Goal: Information Seeking & Learning: Learn about a topic

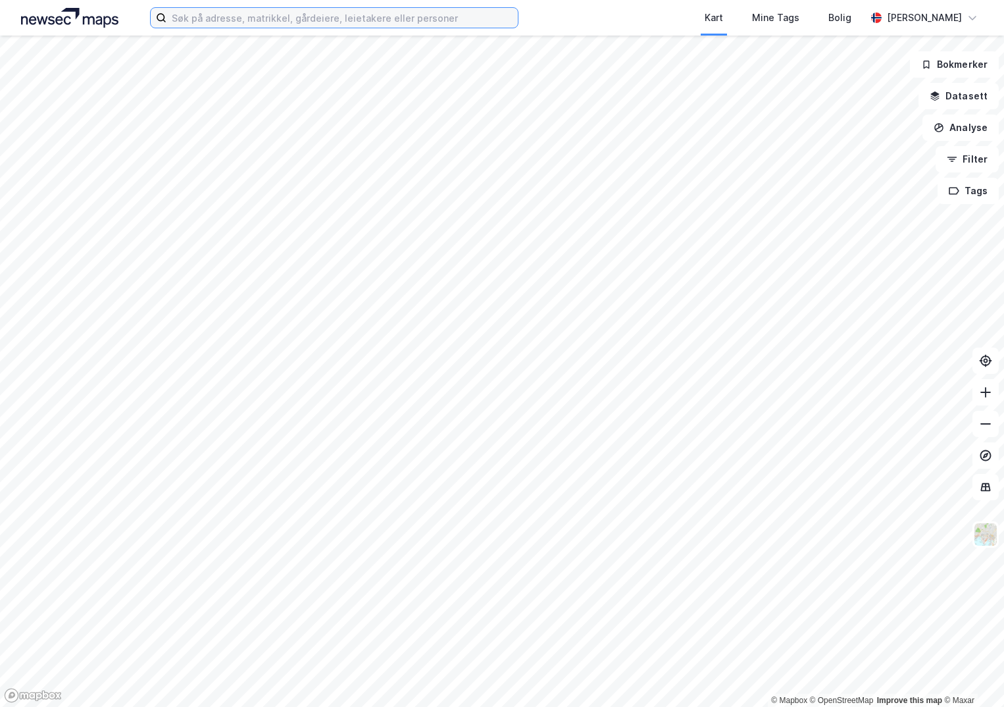
click at [271, 26] on input at bounding box center [341, 18] width 351 height 20
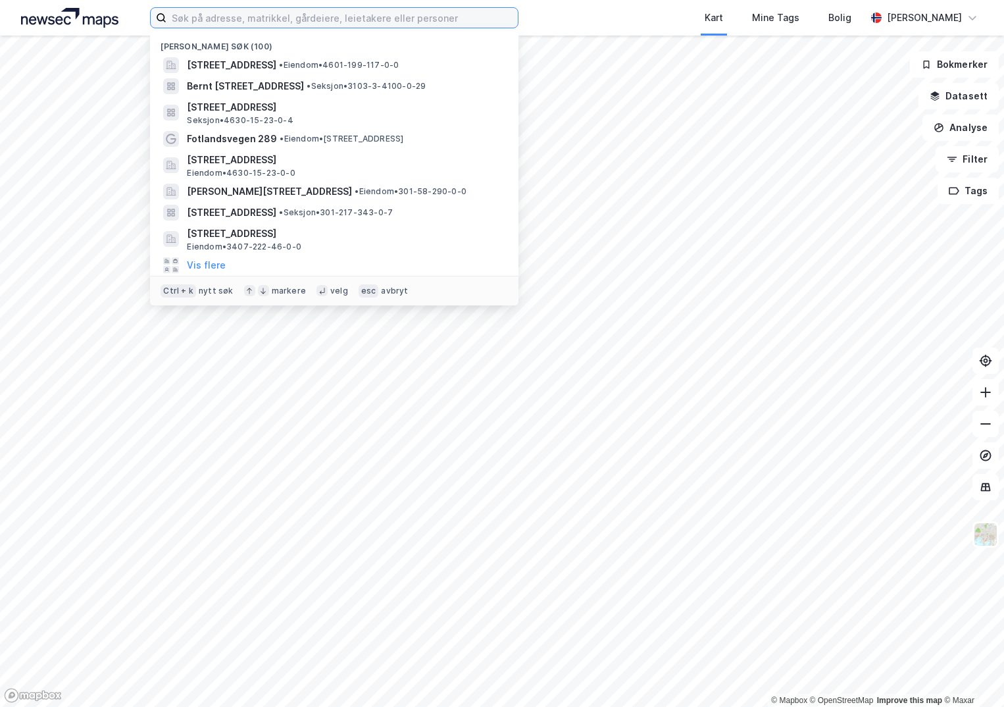
paste input "4601-161/133/0/0"
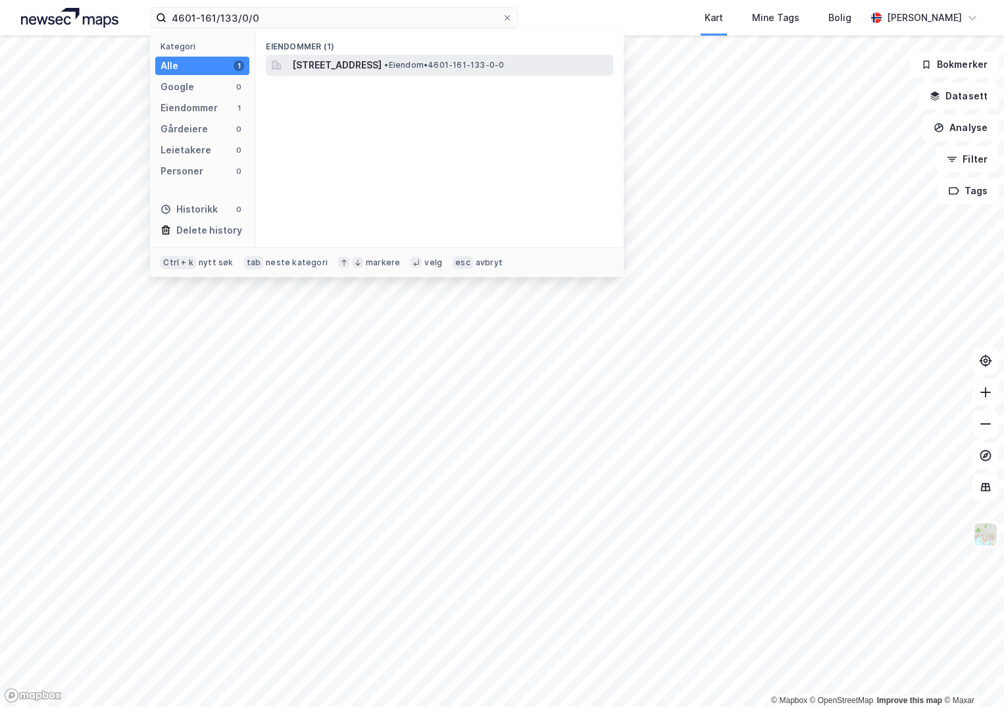
click at [340, 70] on span "[STREET_ADDRESS]" at bounding box center [336, 65] width 89 height 16
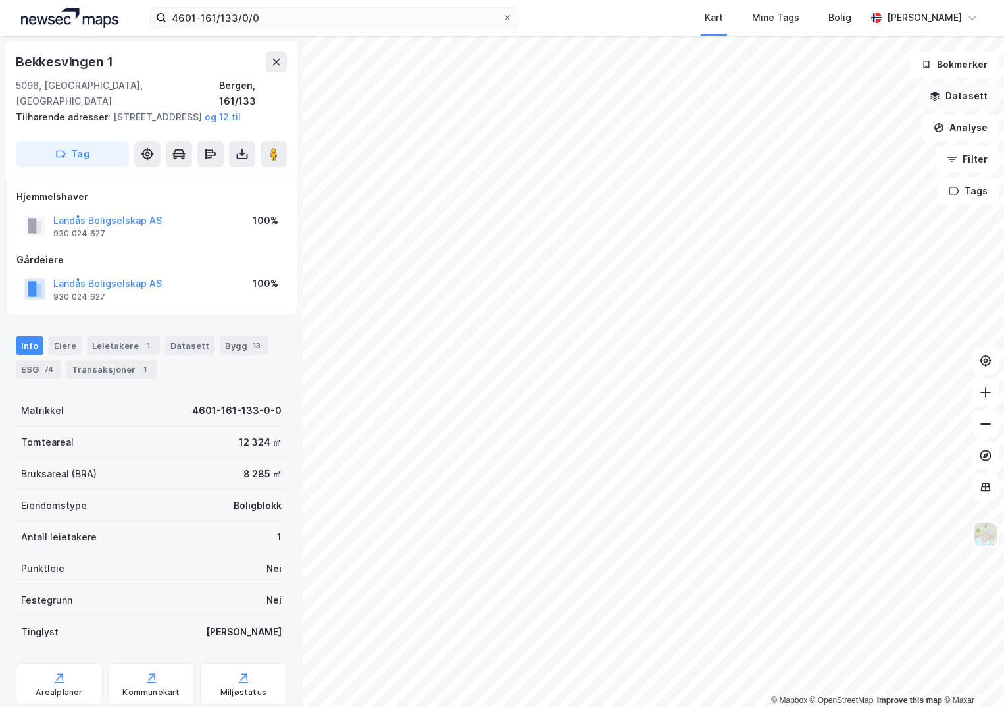
click at [978, 96] on button "Datasett" at bounding box center [959, 96] width 80 height 26
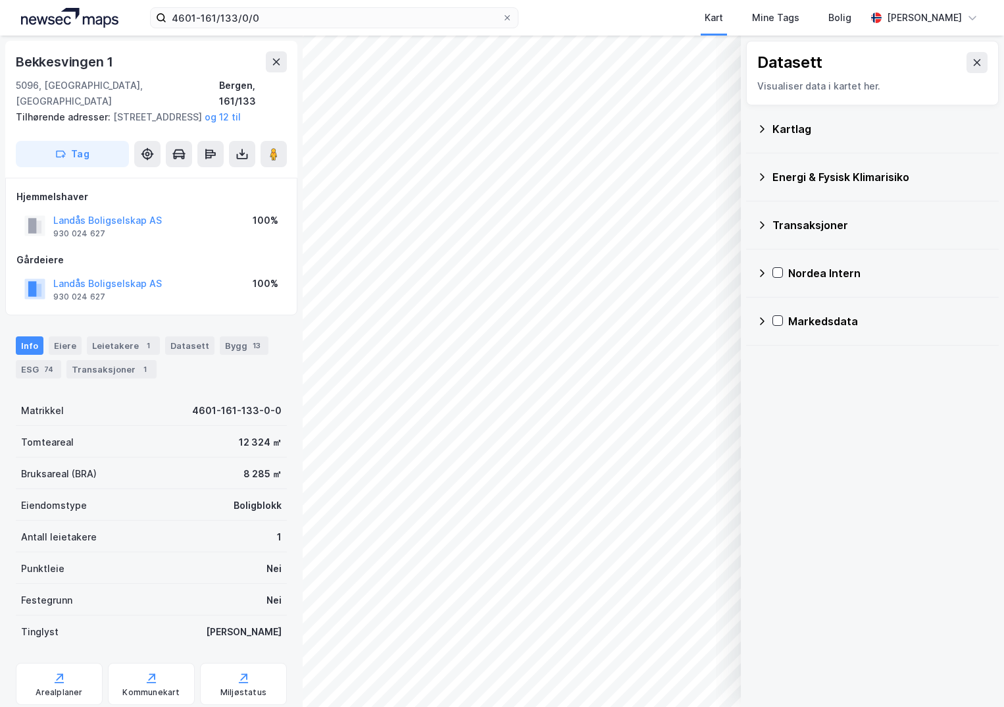
click at [763, 130] on icon at bounding box center [762, 128] width 5 height 7
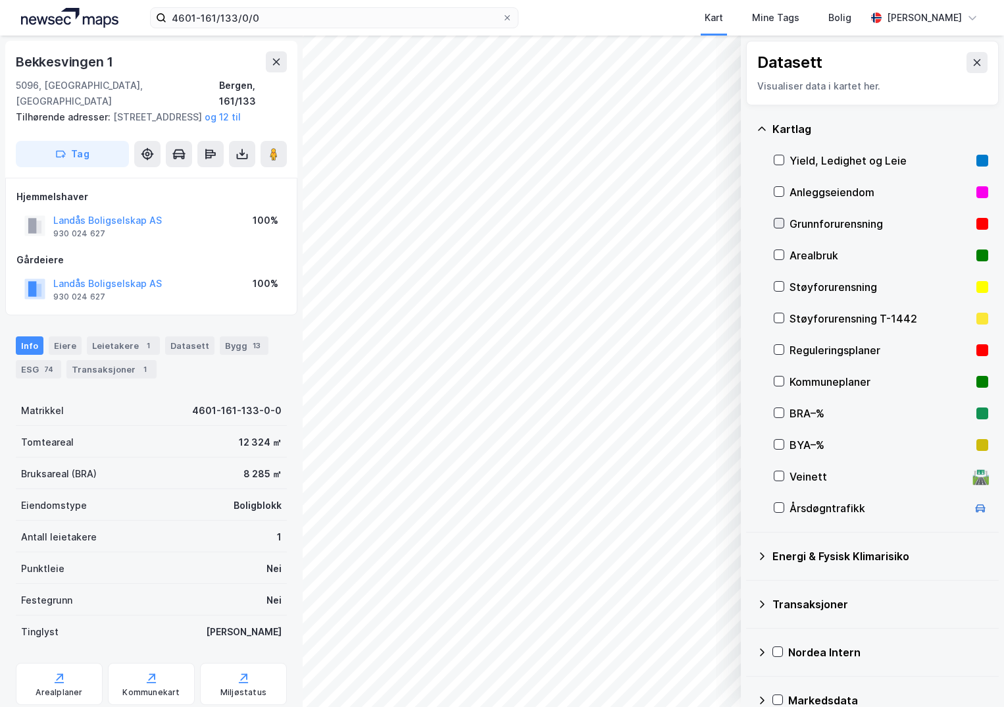
click at [781, 224] on icon at bounding box center [778, 222] width 9 height 9
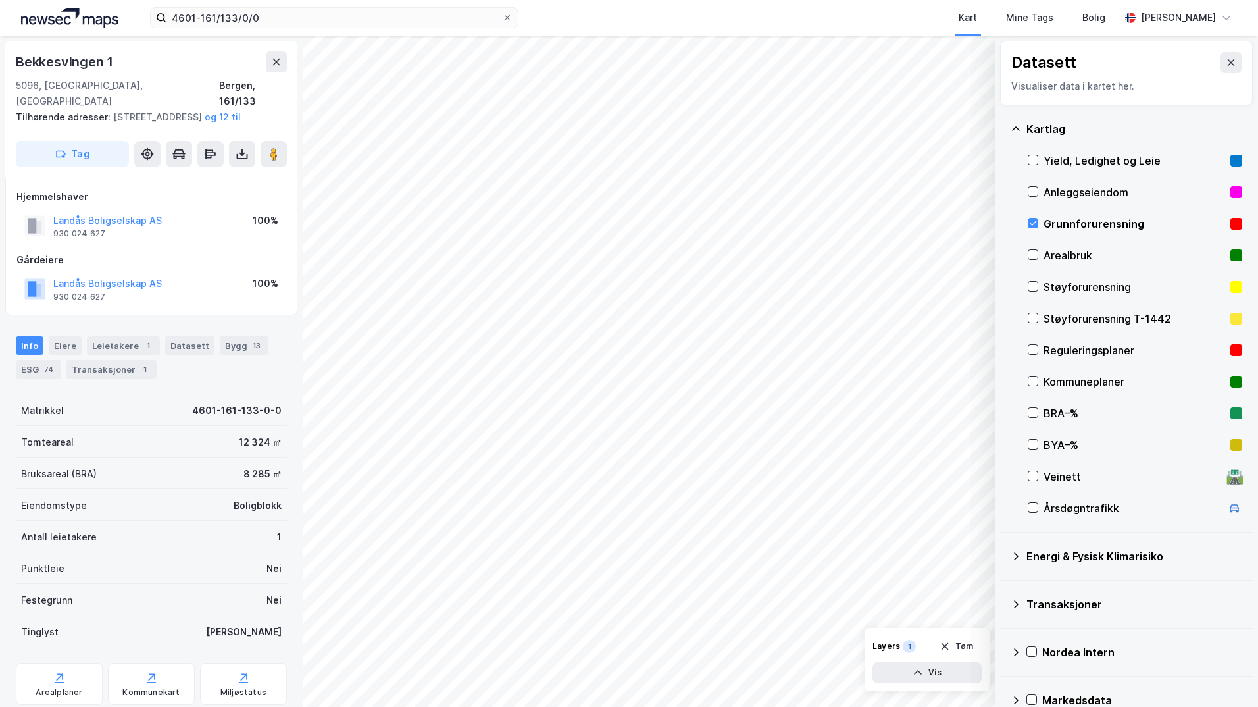
scroll to position [23, 0]
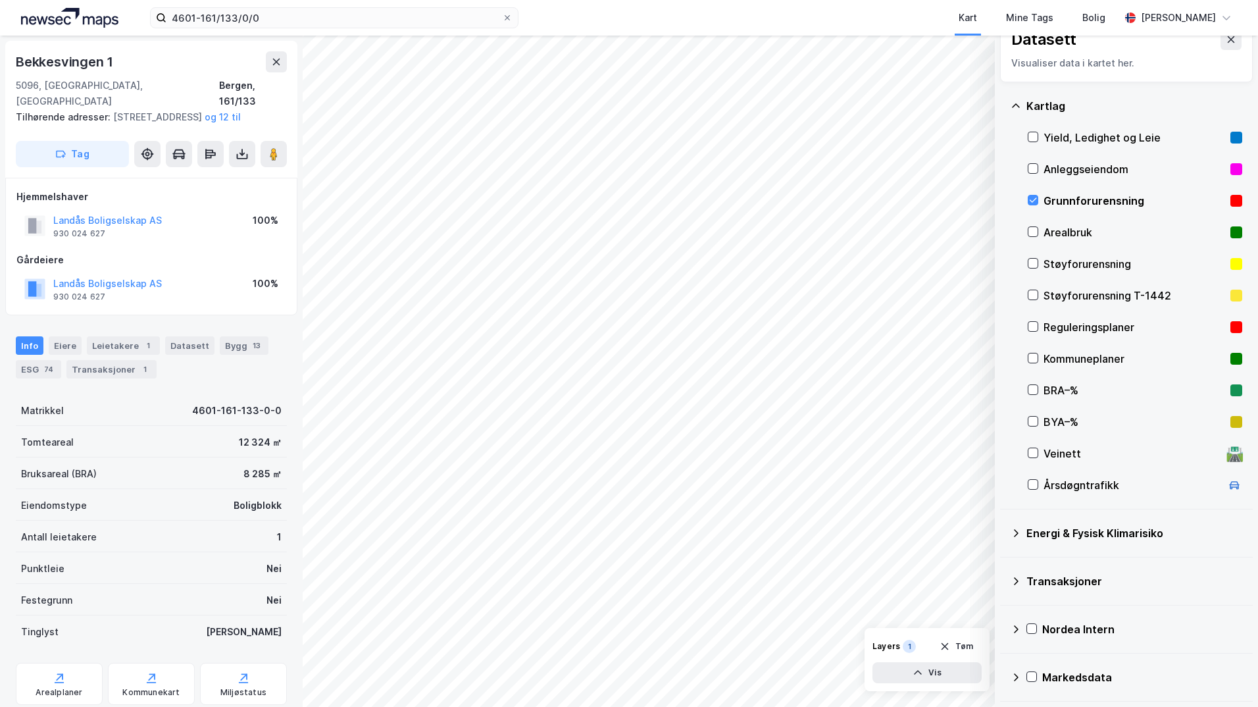
click at [1003, 534] on icon at bounding box center [1016, 533] width 11 height 11
click at [1003, 559] on icon at bounding box center [1048, 563] width 9 height 9
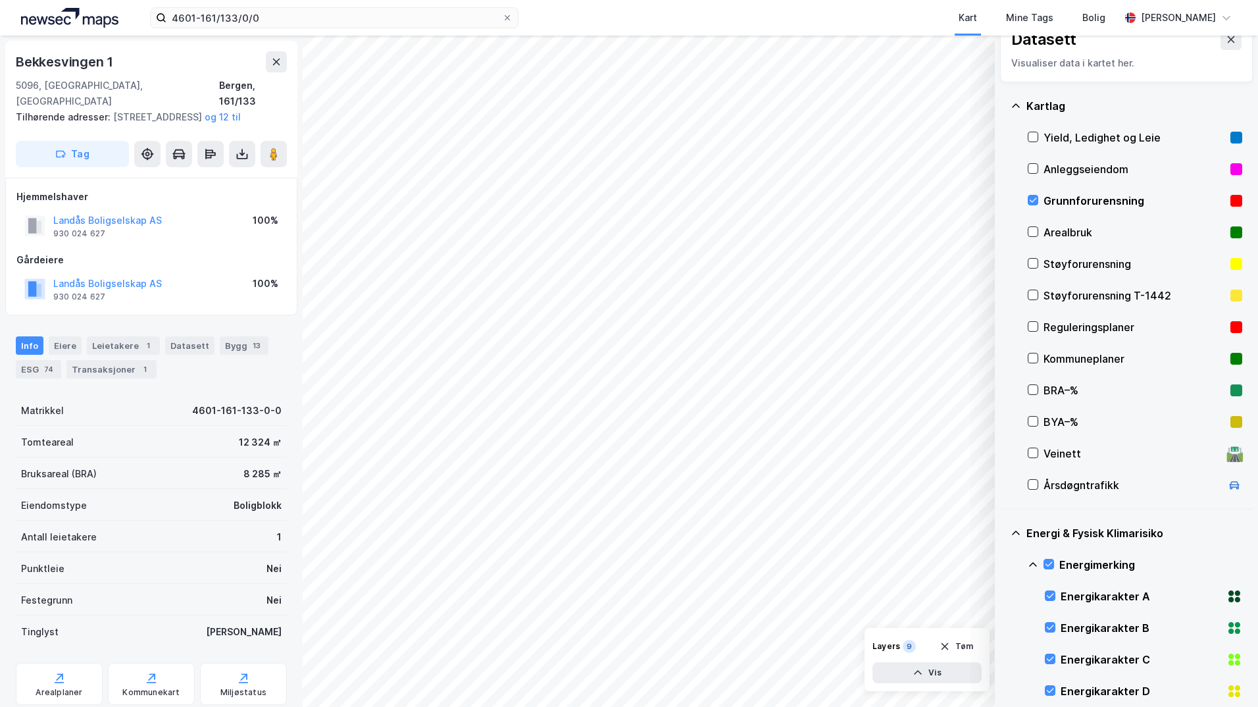
click at [1003, 559] on icon at bounding box center [1033, 564] width 11 height 11
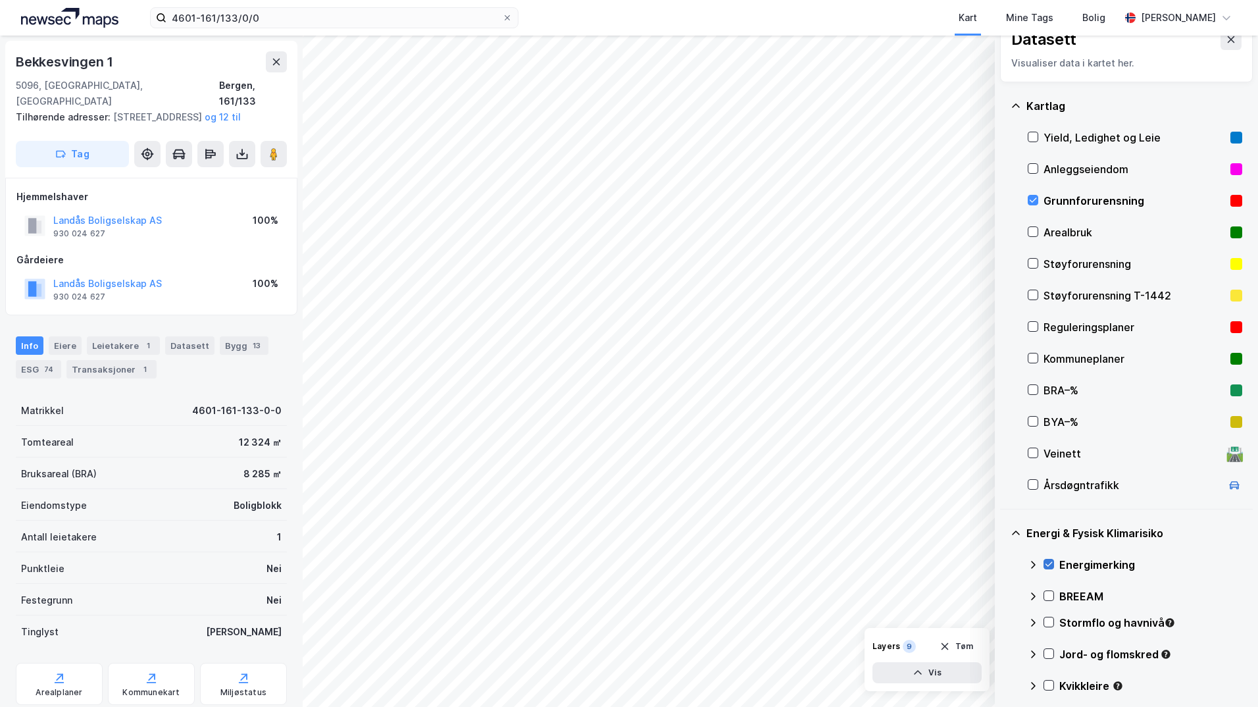
scroll to position [155, 0]
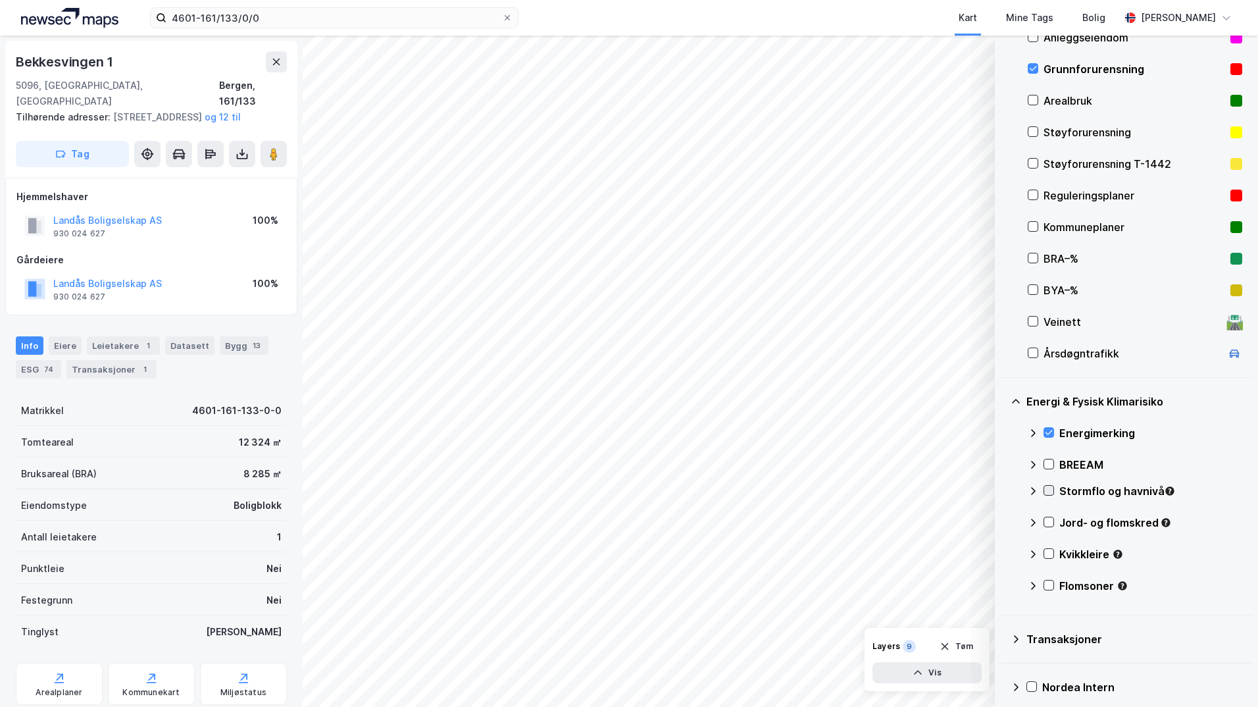
click at [1003, 491] on icon at bounding box center [1048, 490] width 9 height 9
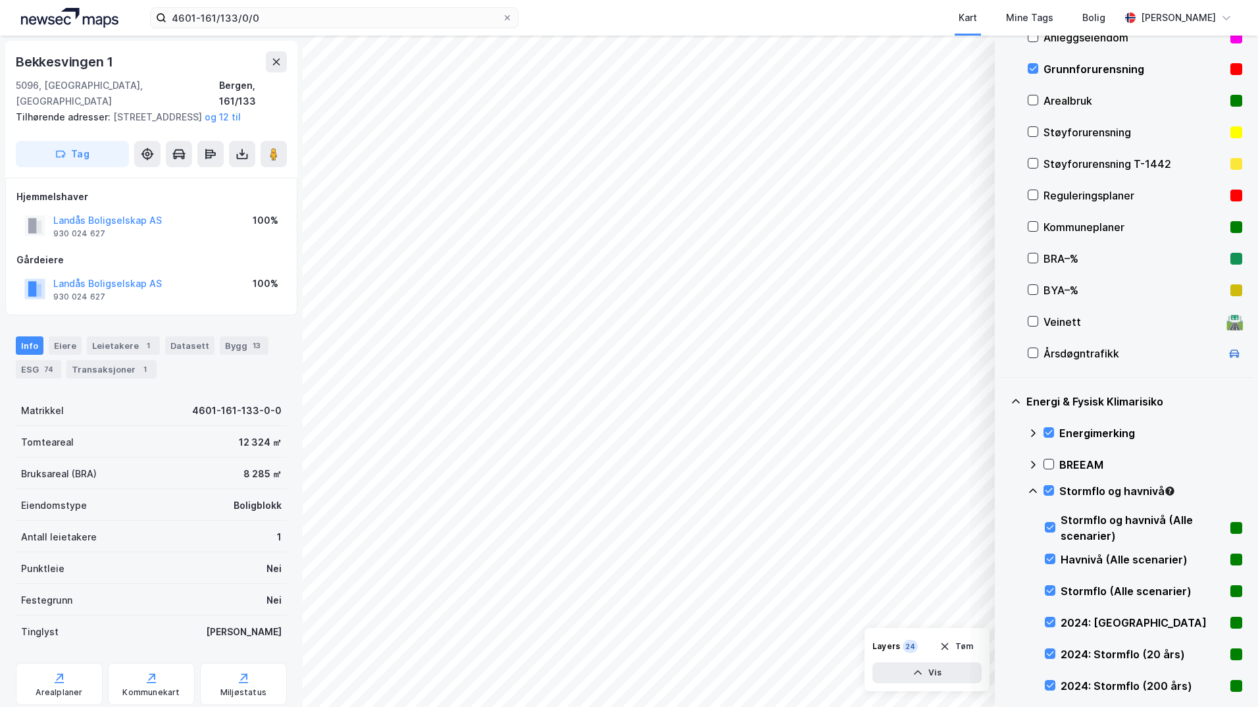
click at [1003, 492] on icon at bounding box center [1033, 490] width 8 height 5
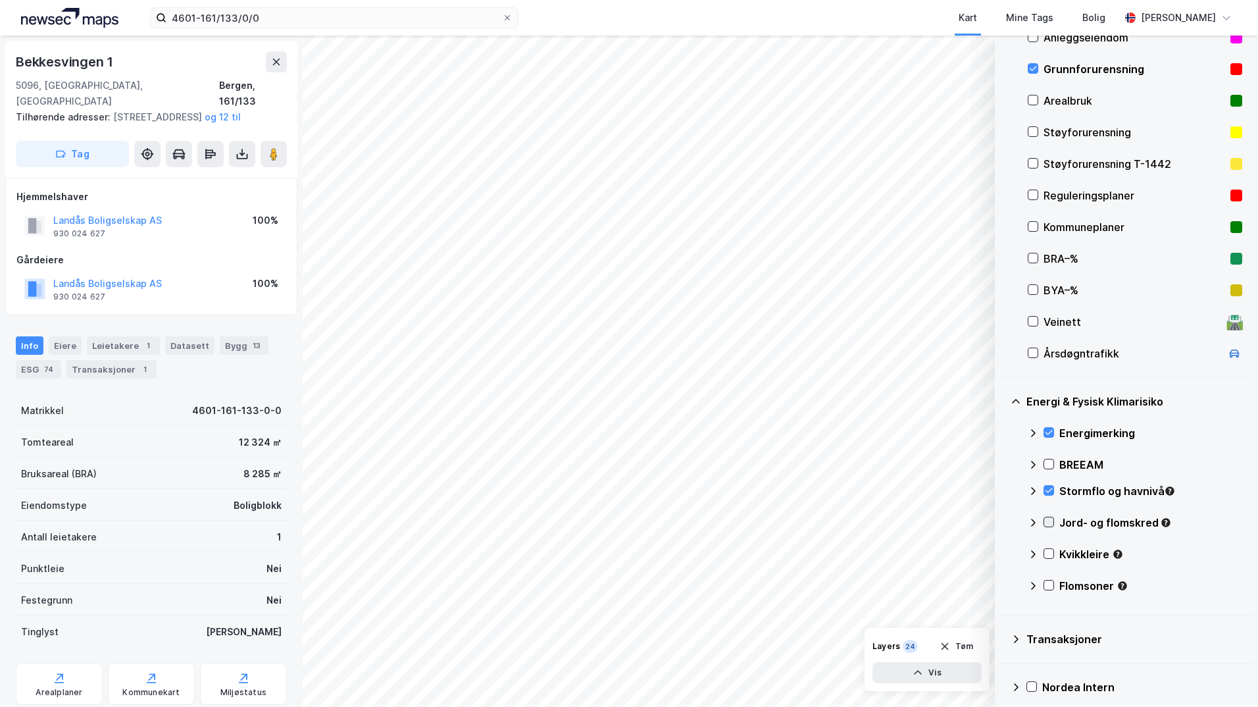
click at [1003, 520] on icon at bounding box center [1048, 521] width 9 height 9
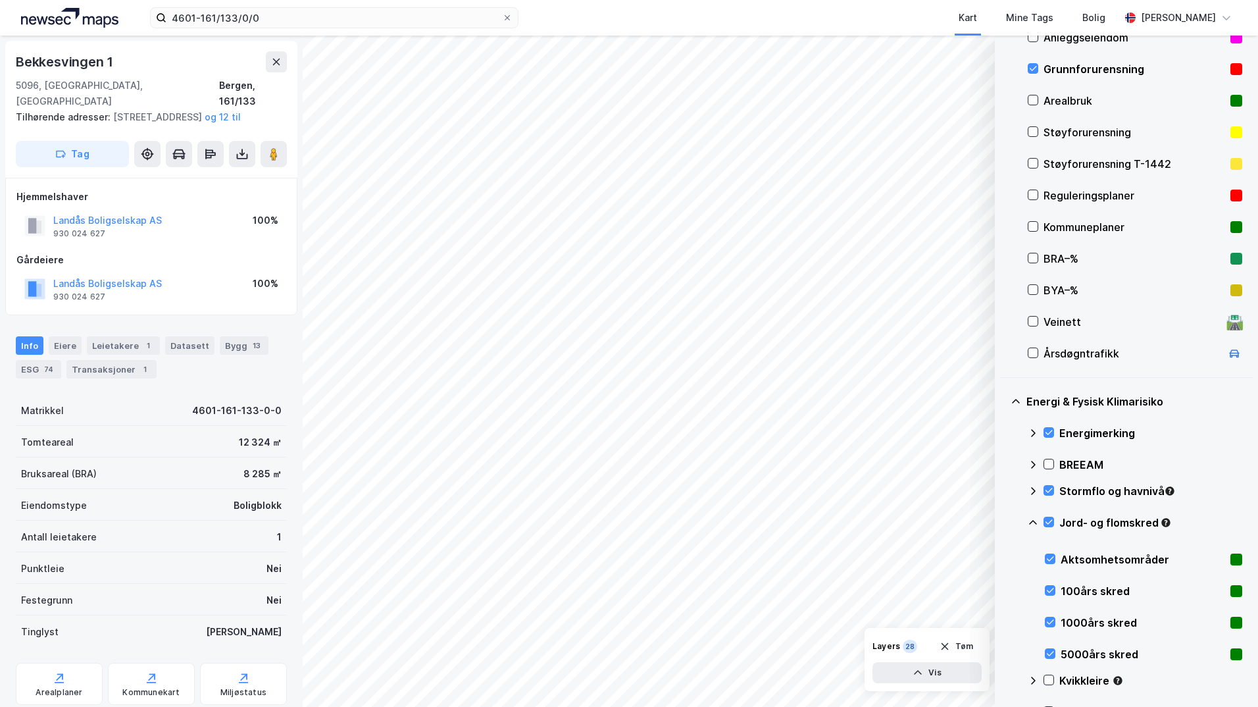
click at [1003, 523] on icon at bounding box center [1033, 522] width 11 height 11
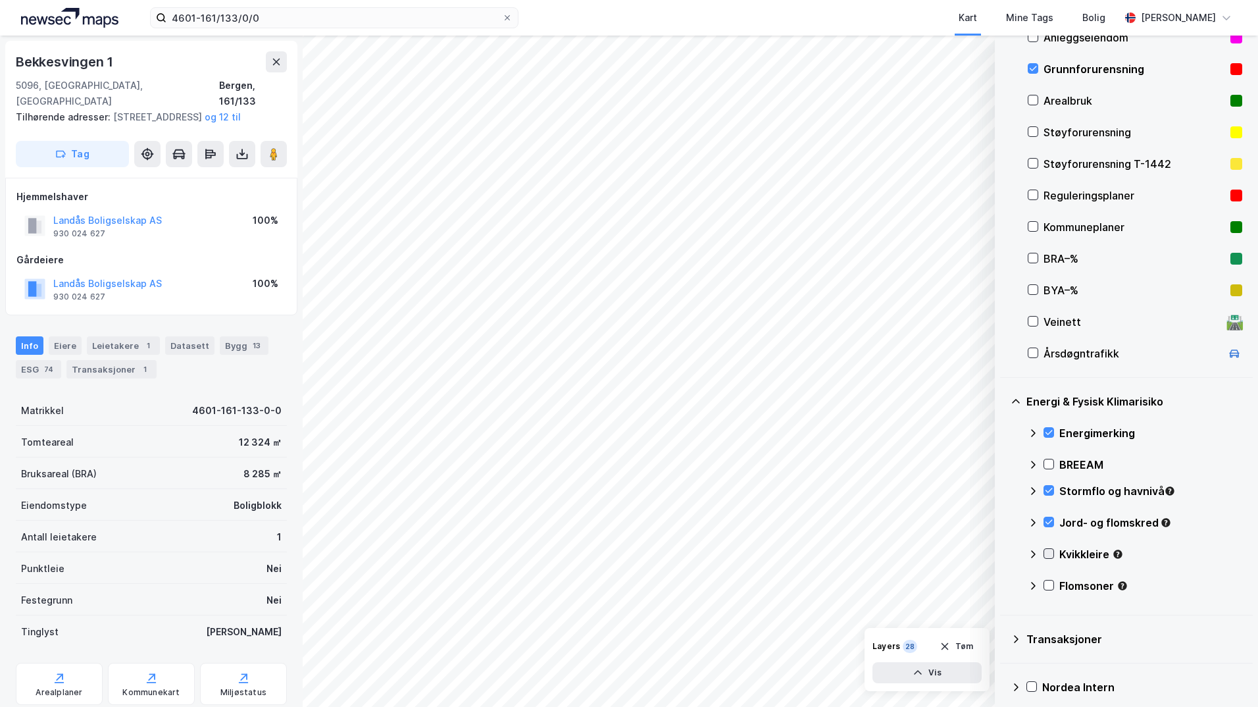
click at [1003, 552] on icon at bounding box center [1048, 553] width 9 height 9
click at [1003, 553] on icon at bounding box center [1033, 553] width 8 height 5
click at [1003, 582] on icon at bounding box center [1048, 584] width 9 height 9
click at [1003, 584] on icon at bounding box center [1033, 585] width 8 height 5
click at [1003, 584] on icon at bounding box center [1033, 586] width 5 height 8
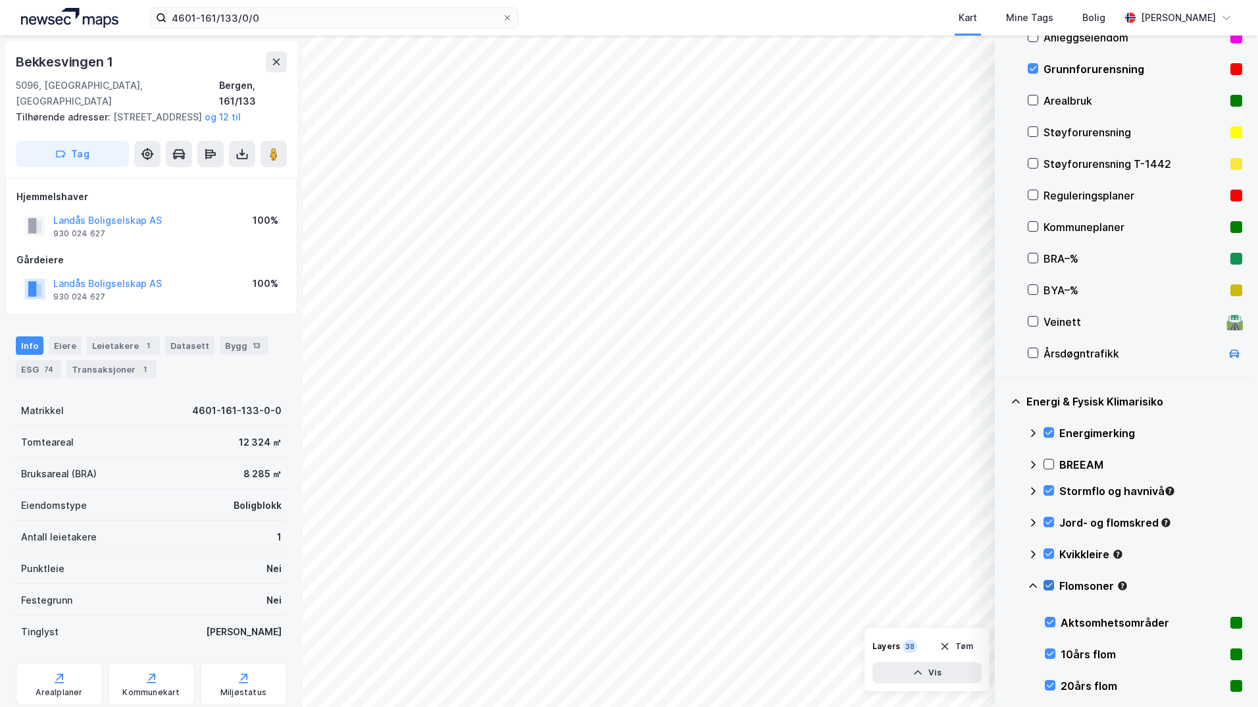
click at [1003, 585] on icon at bounding box center [1048, 584] width 9 height 9
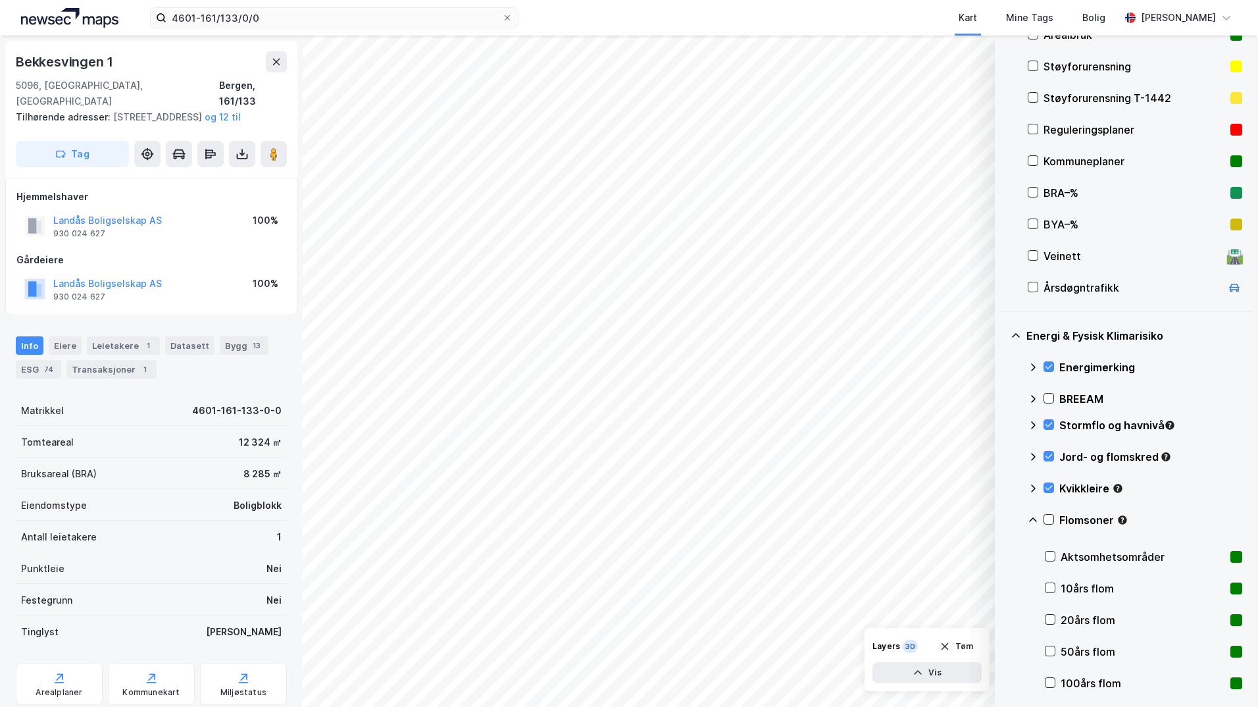
click at [1003, 586] on div "10års flom" at bounding box center [1143, 588] width 197 height 32
click at [1003, 618] on icon at bounding box center [1050, 619] width 9 height 9
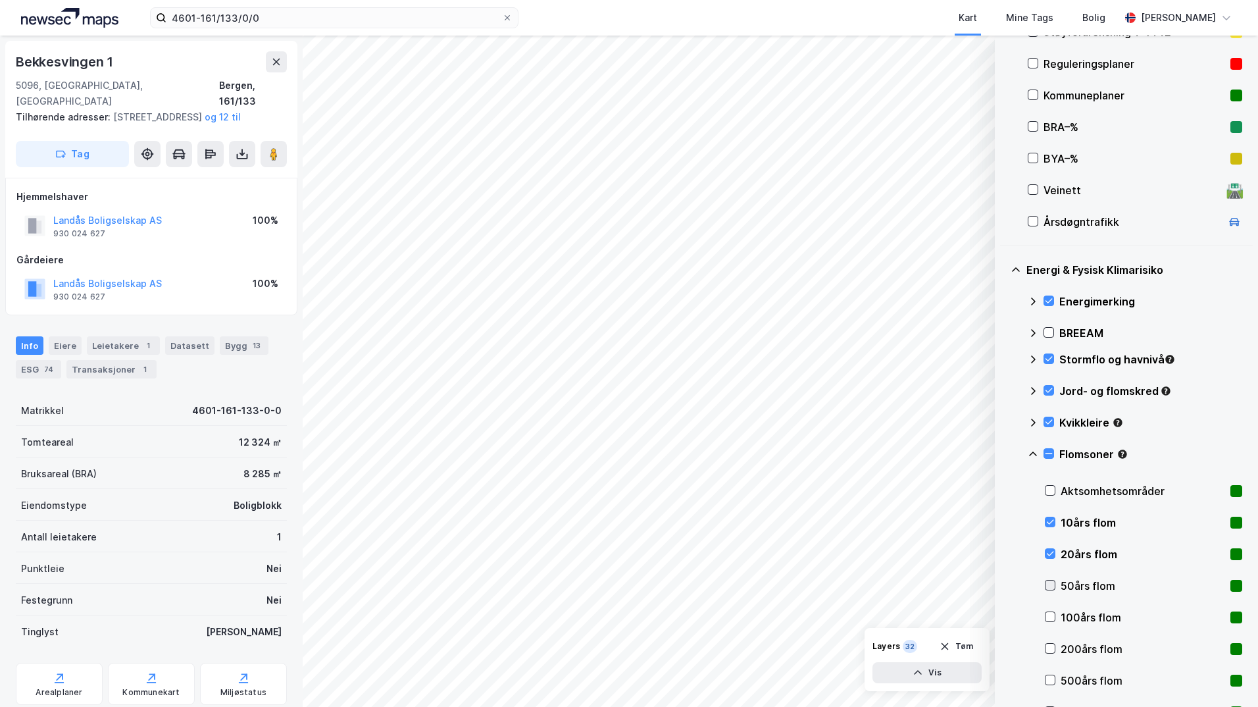
click at [1003, 584] on icon at bounding box center [1050, 584] width 9 height 9
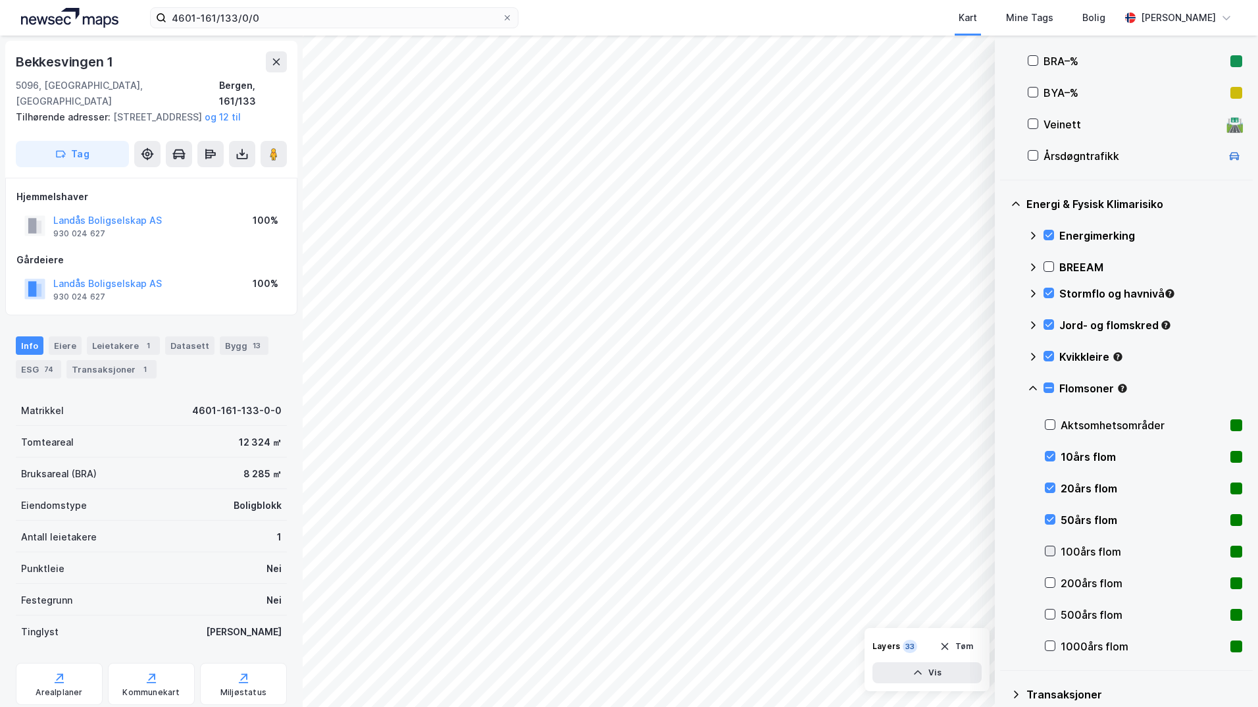
click at [1003, 551] on icon at bounding box center [1050, 550] width 9 height 9
click at [1003, 580] on icon at bounding box center [1050, 582] width 9 height 9
click at [1003, 611] on icon at bounding box center [1050, 613] width 9 height 9
click at [1003, 645] on icon at bounding box center [1050, 645] width 9 height 9
click at [1003, 422] on icon at bounding box center [1050, 424] width 9 height 9
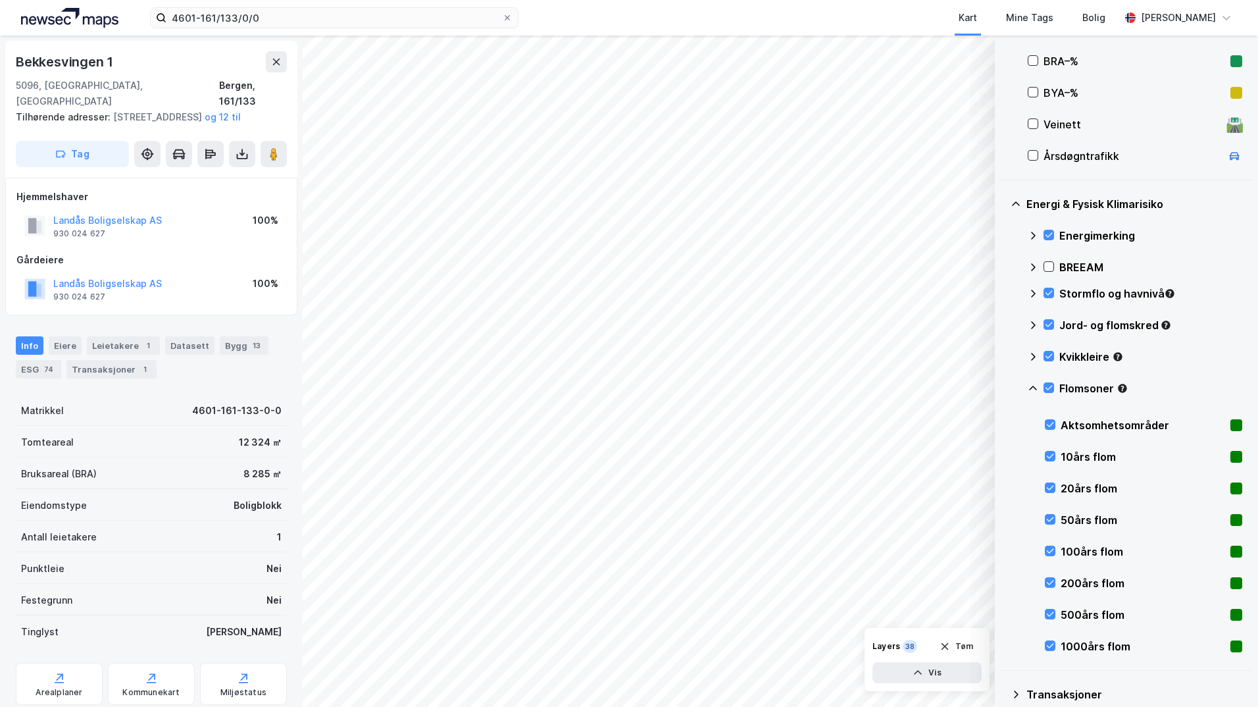
click at [1003, 390] on icon at bounding box center [1033, 388] width 11 height 11
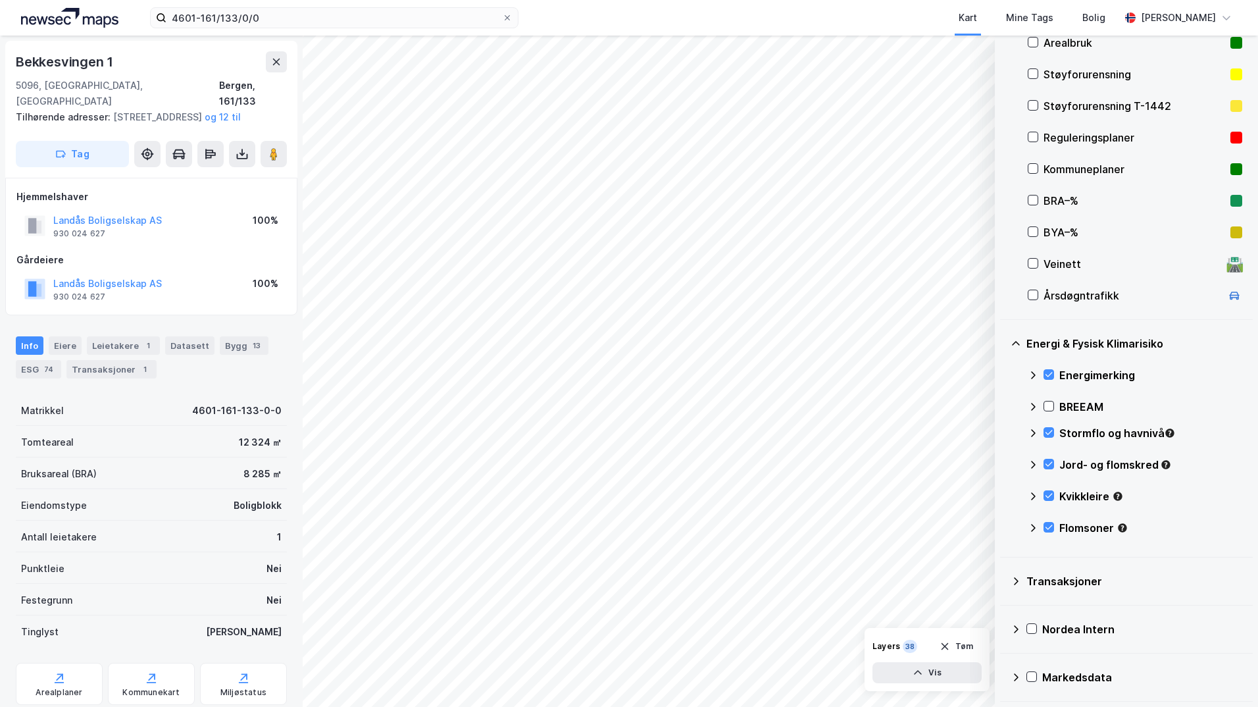
scroll to position [147, 0]
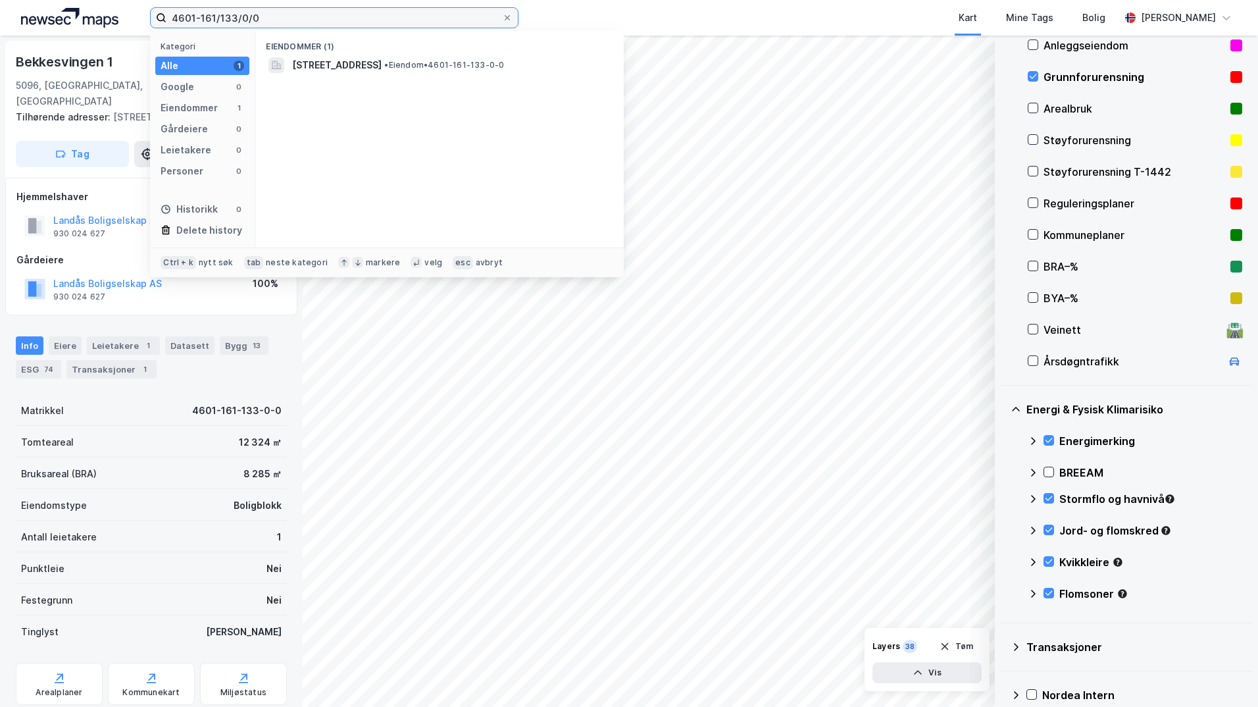
drag, startPoint x: 262, startPoint y: 14, endPoint x: 134, endPoint y: 11, distance: 128.3
click at [134, 11] on div "4601-161/133/0/0 Kategori Alle 1 Google 0 Eiendommer 1 Gårdeiere 0 Leietakere 0…" at bounding box center [629, 18] width 1258 height 36
paste input
drag, startPoint x: 267, startPoint y: 18, endPoint x: 108, endPoint y: 16, distance: 159.3
click at [109, 16] on div "4601-161/133/0/0 Kategori Alle 1 Google 0 Eiendommer 1 Gårdeiere 0 Leietakere 0…" at bounding box center [629, 18] width 1258 height 36
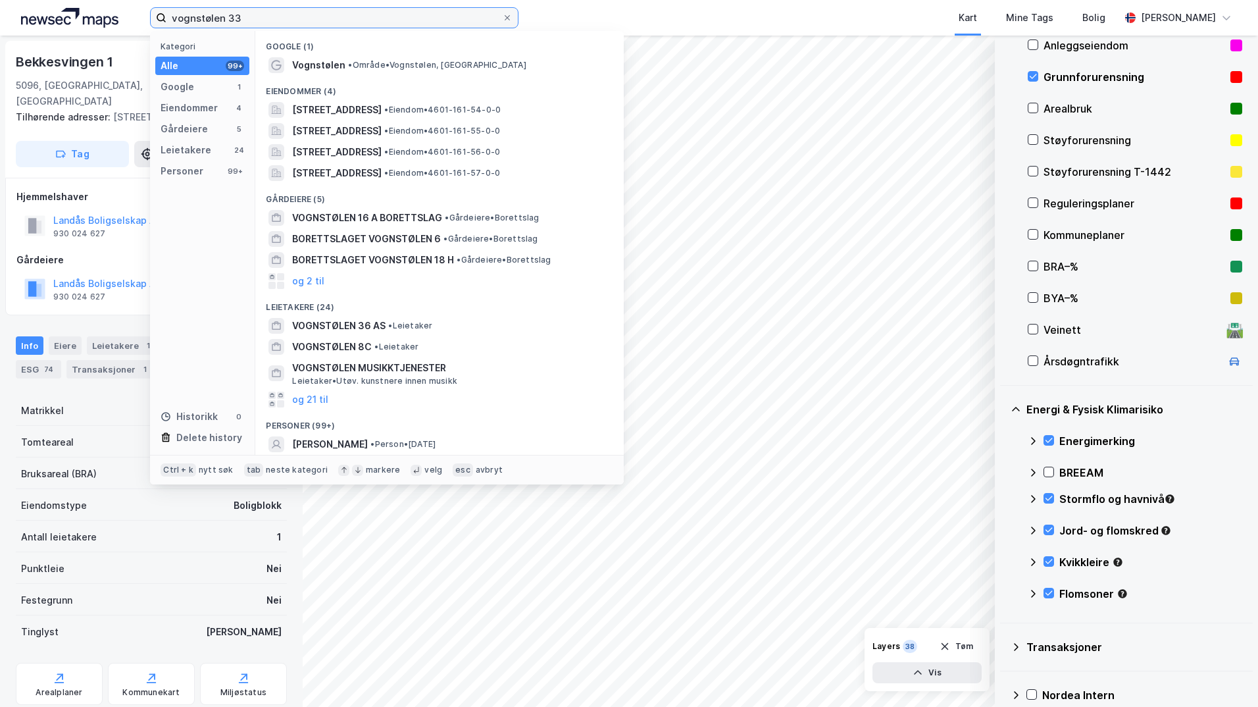
type input "vognstølen 33"
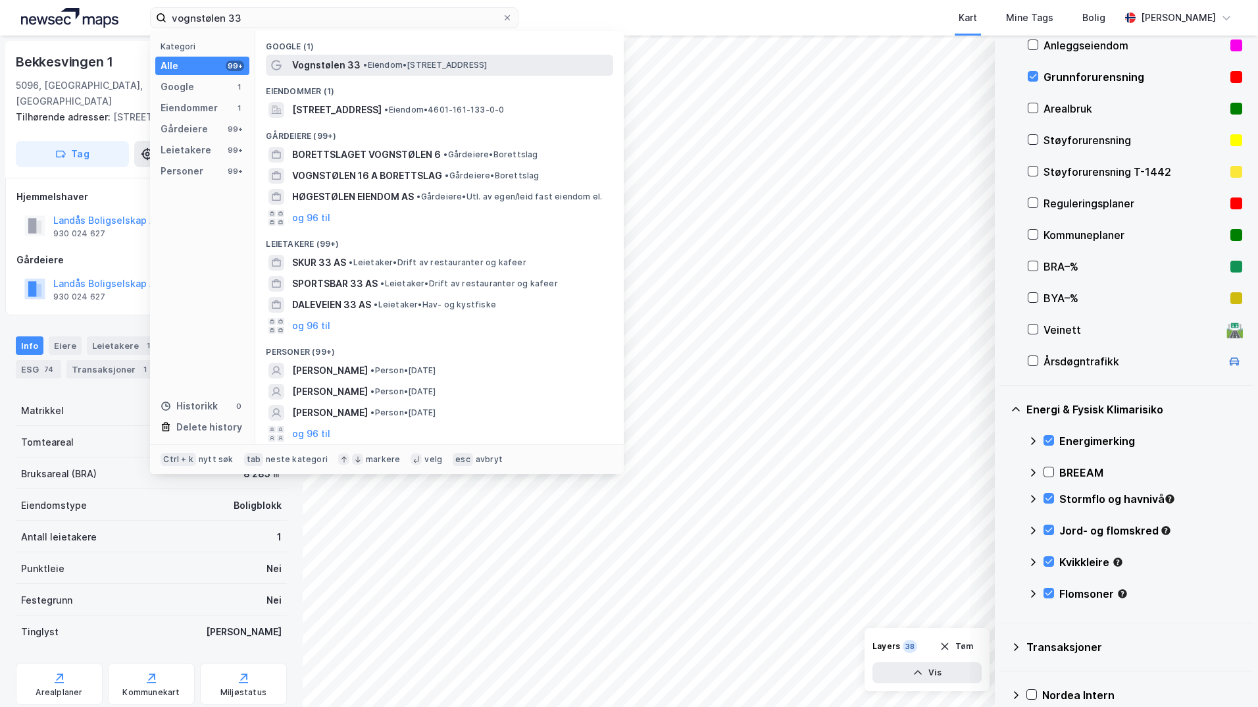
click at [342, 64] on span "Vognstølen 33" at bounding box center [326, 65] width 68 height 16
